Goal: Transaction & Acquisition: Book appointment/travel/reservation

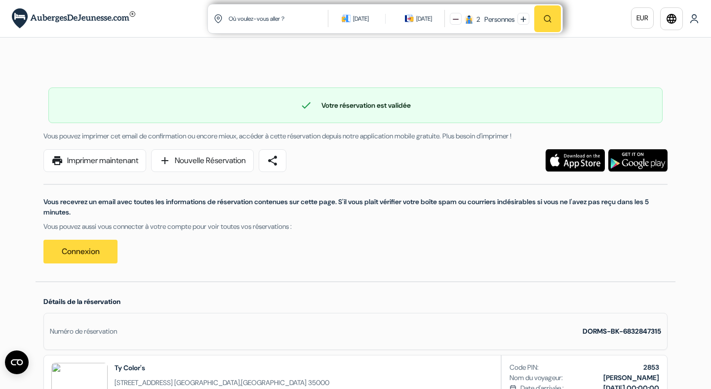
scroll to position [273, 0]
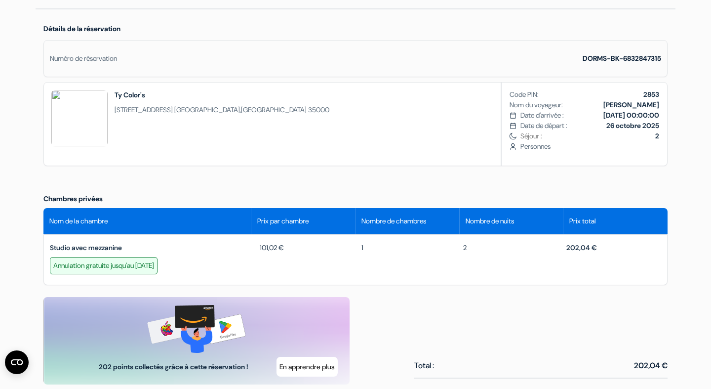
click at [157, 257] on div "Annulation gratuite jusqu'au [DATE]" at bounding box center [104, 265] width 108 height 17
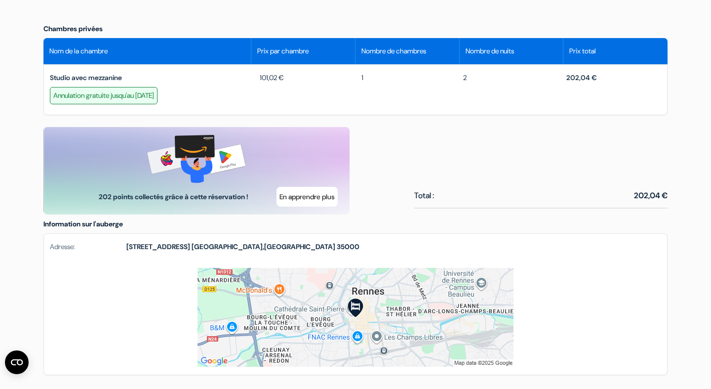
scroll to position [472, 0]
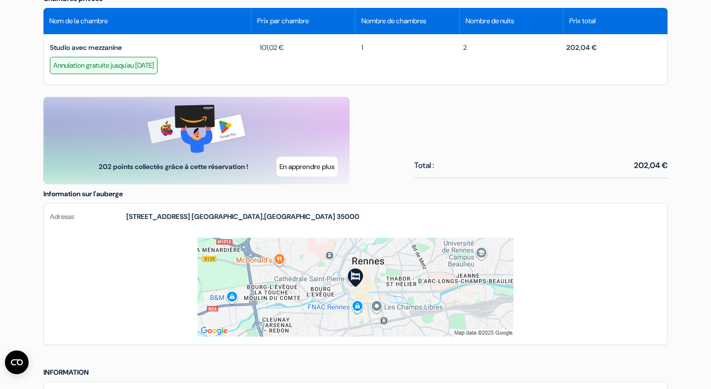
click at [126, 58] on div "Annulation gratuite jusqu'au [DATE]" at bounding box center [104, 65] width 108 height 17
click at [96, 43] on span "Studio avec mezzanine" at bounding box center [86, 47] width 72 height 9
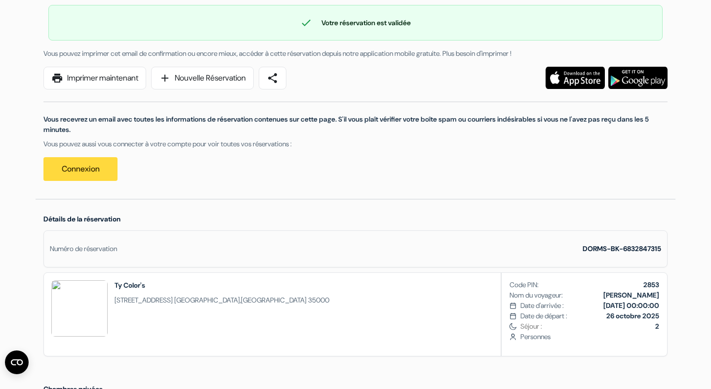
scroll to position [96, 0]
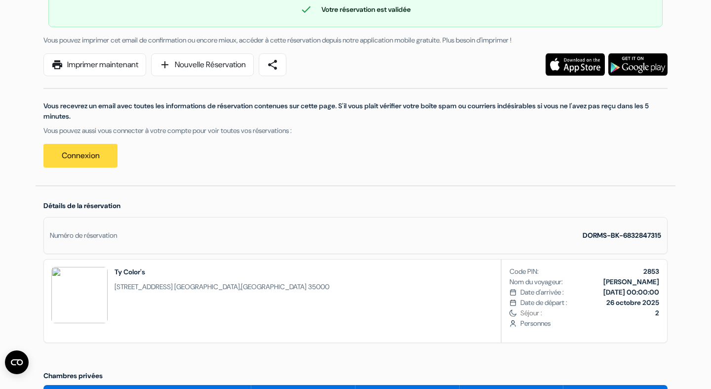
click at [523, 308] on span "Séjour : 2" at bounding box center [589, 313] width 139 height 10
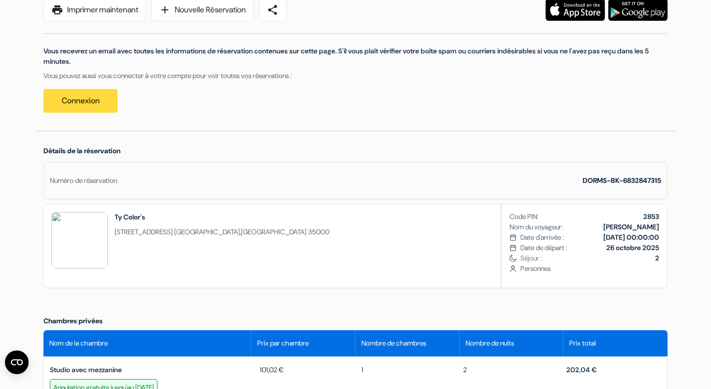
click at [561, 343] on div "Nombre de nuits" at bounding box center [512, 343] width 104 height 26
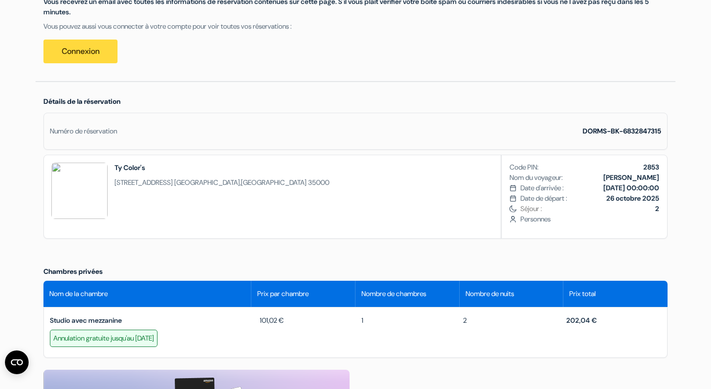
scroll to position [201, 0]
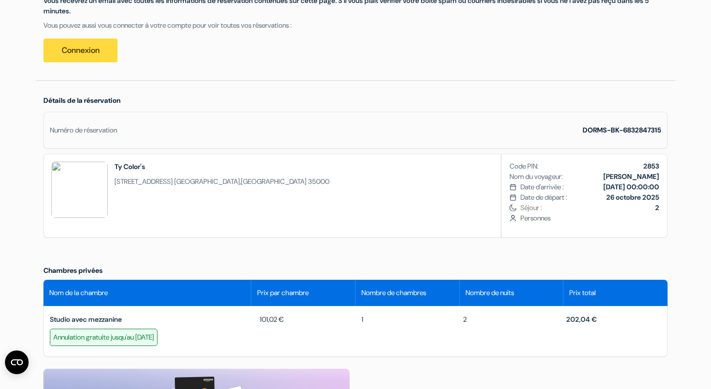
click at [157, 328] on div "Annulation gratuite jusqu'au [DATE]" at bounding box center [104, 336] width 108 height 17
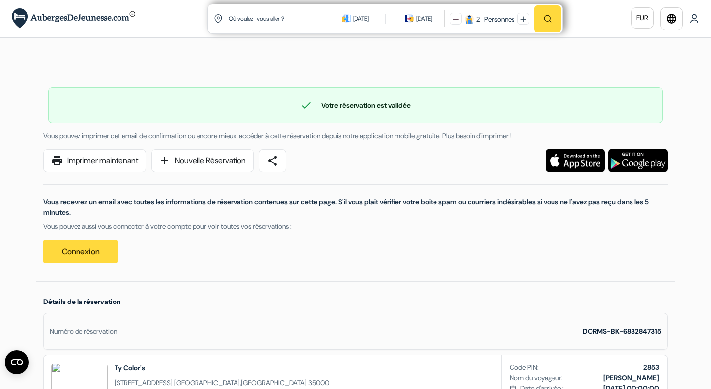
click at [689, 25] on div "EUR language search × Vous êtes maintenant connecté!" at bounding box center [665, 18] width 68 height 23
click at [697, 23] on img at bounding box center [694, 19] width 10 height 10
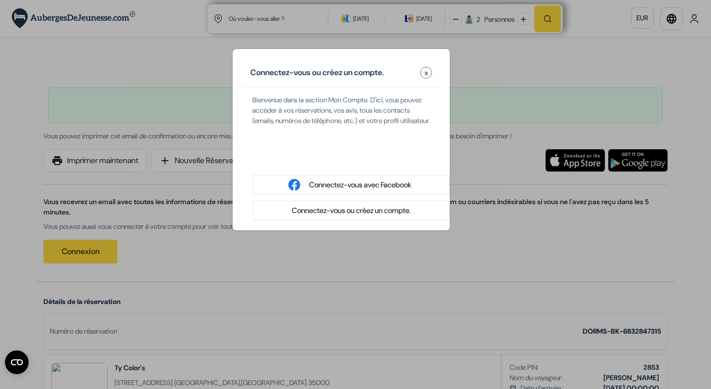
click at [391, 217] on button "Connectez-vous ou créez un compte." at bounding box center [351, 210] width 125 height 12
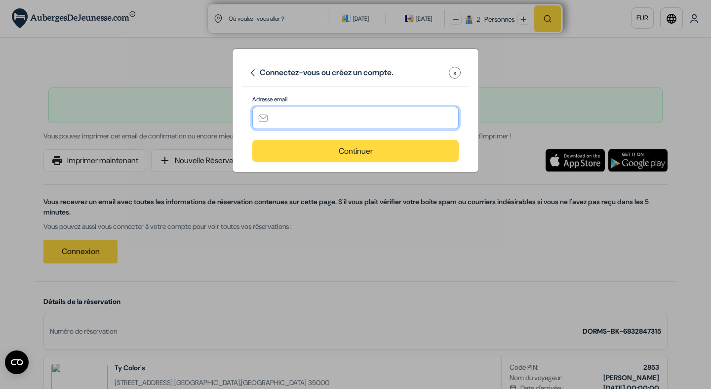
click at [318, 115] on input "text" at bounding box center [355, 118] width 206 height 22
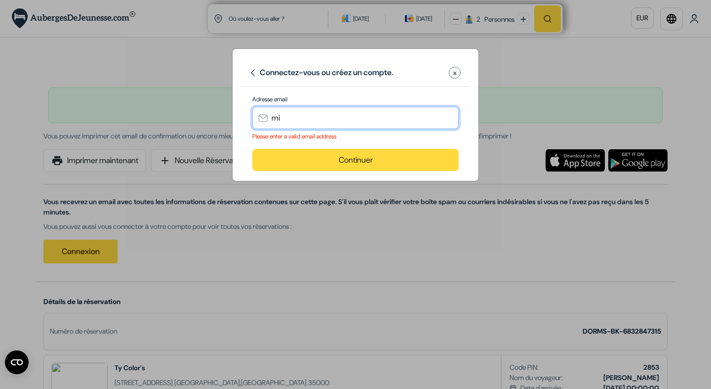
type input "mi"
